Goal: Ask a question

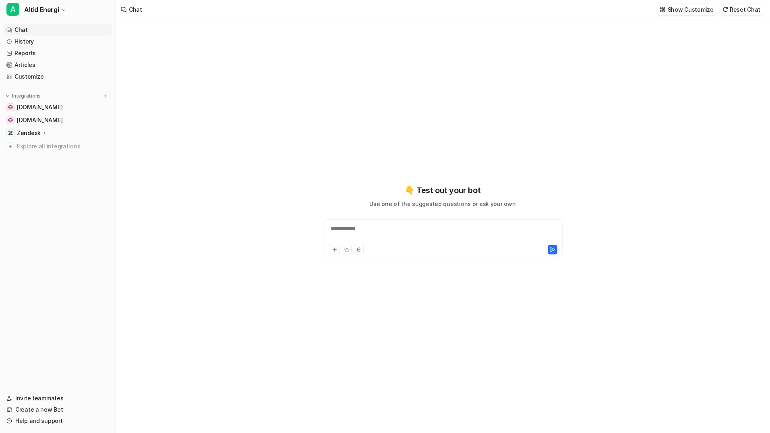
type textarea "**********"
click at [48, 423] on link "Help and support" at bounding box center [57, 420] width 109 height 11
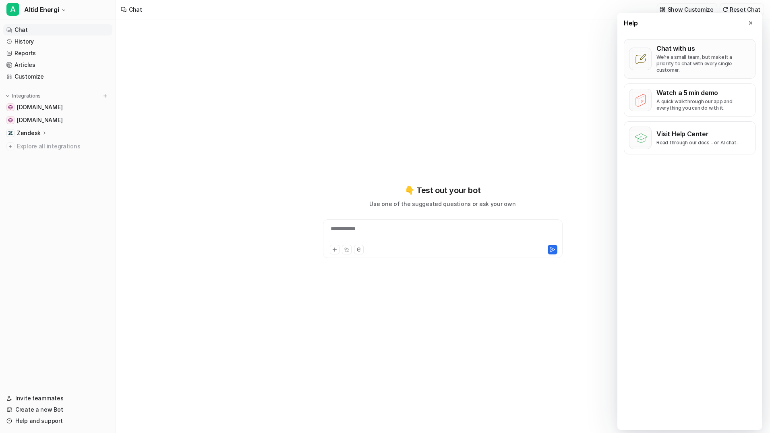
click at [689, 58] on p "We’re a small team, but make it a priority to chat with every single customer." at bounding box center [704, 63] width 94 height 19
